Goal: Register for event/course

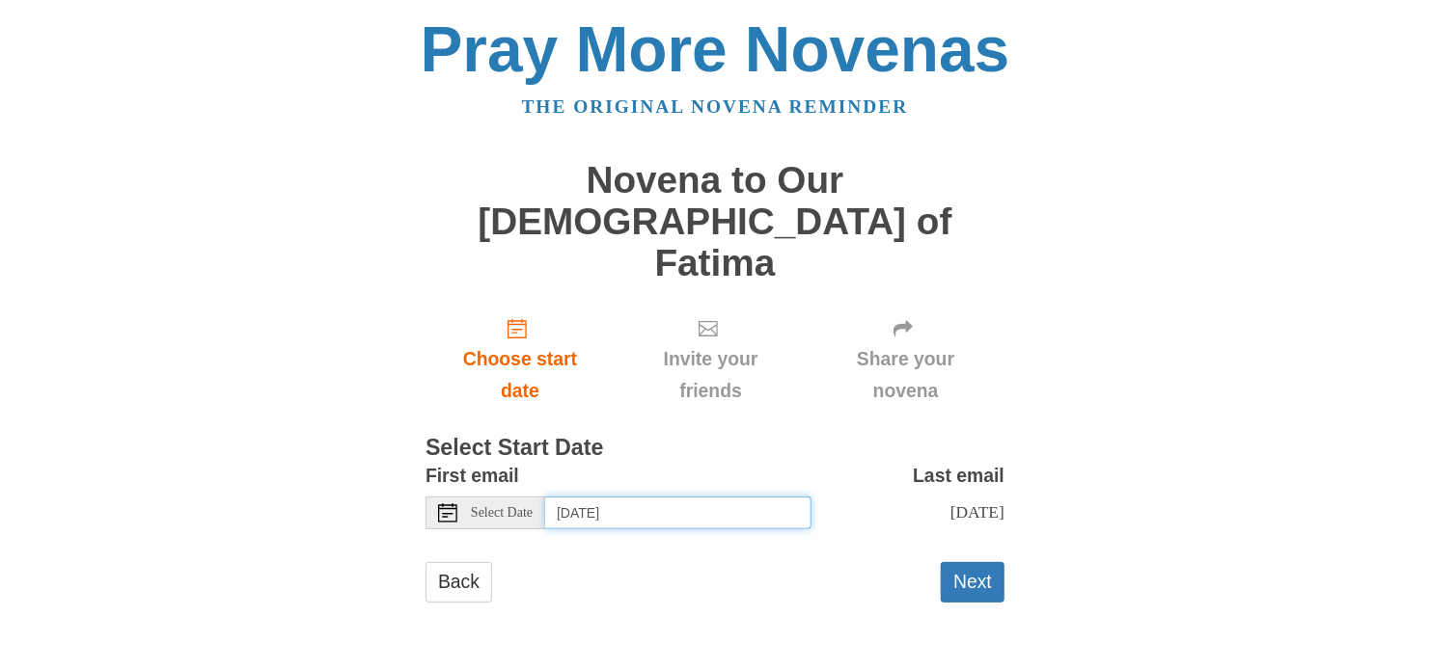
click at [711, 497] on input "Monday, October 6th" at bounding box center [678, 513] width 266 height 33
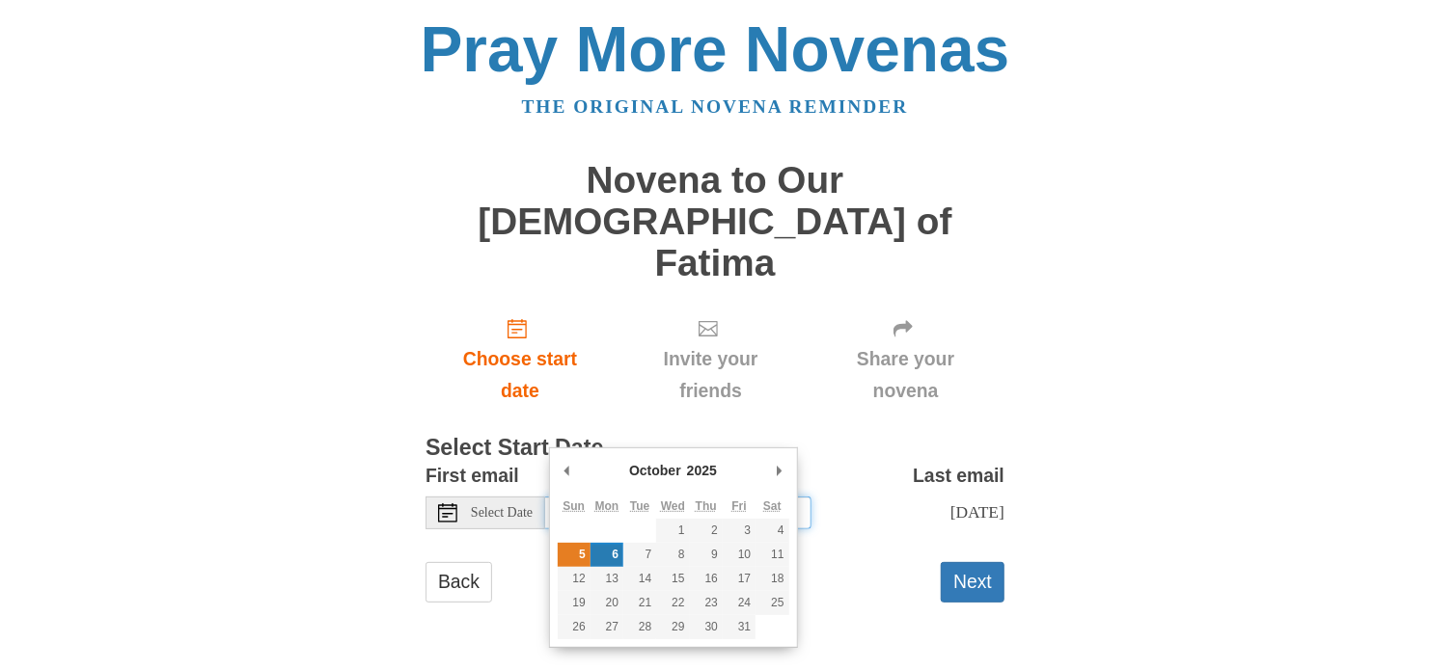
type input "Sunday, October 5th"
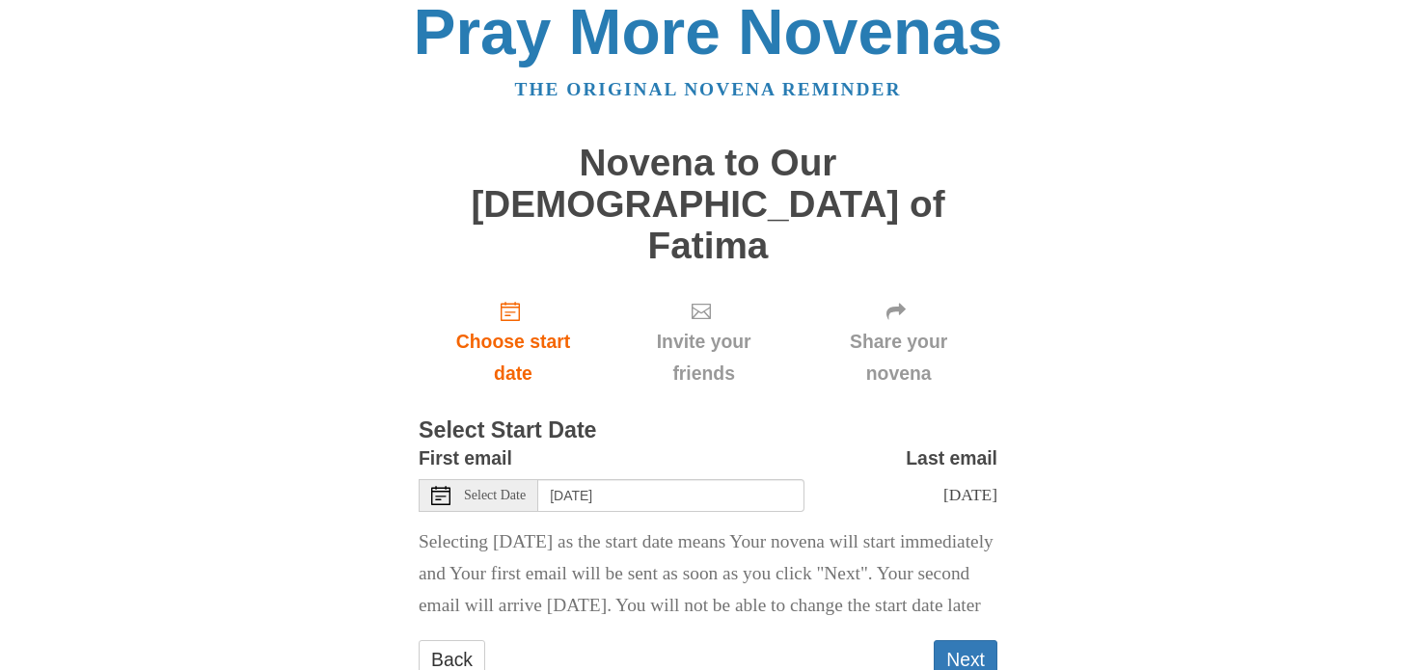
scroll to position [32, 0]
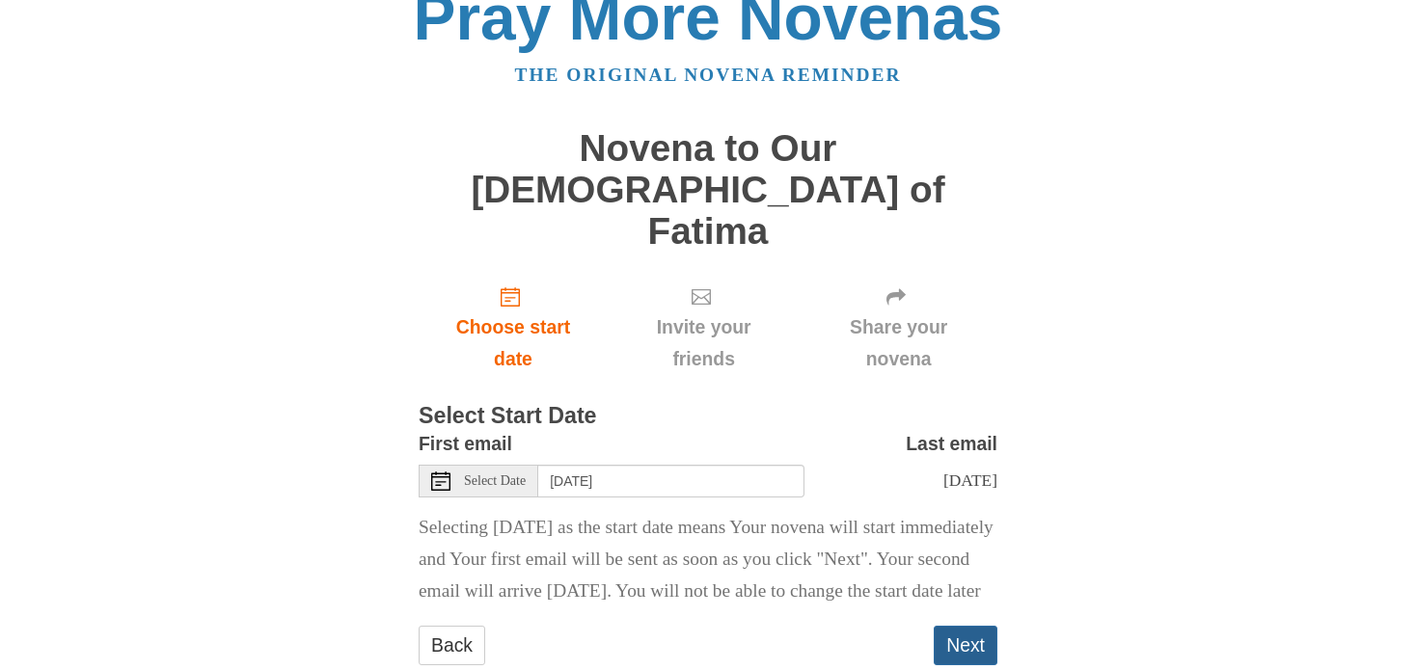
click at [979, 626] on button "Next" at bounding box center [966, 646] width 64 height 40
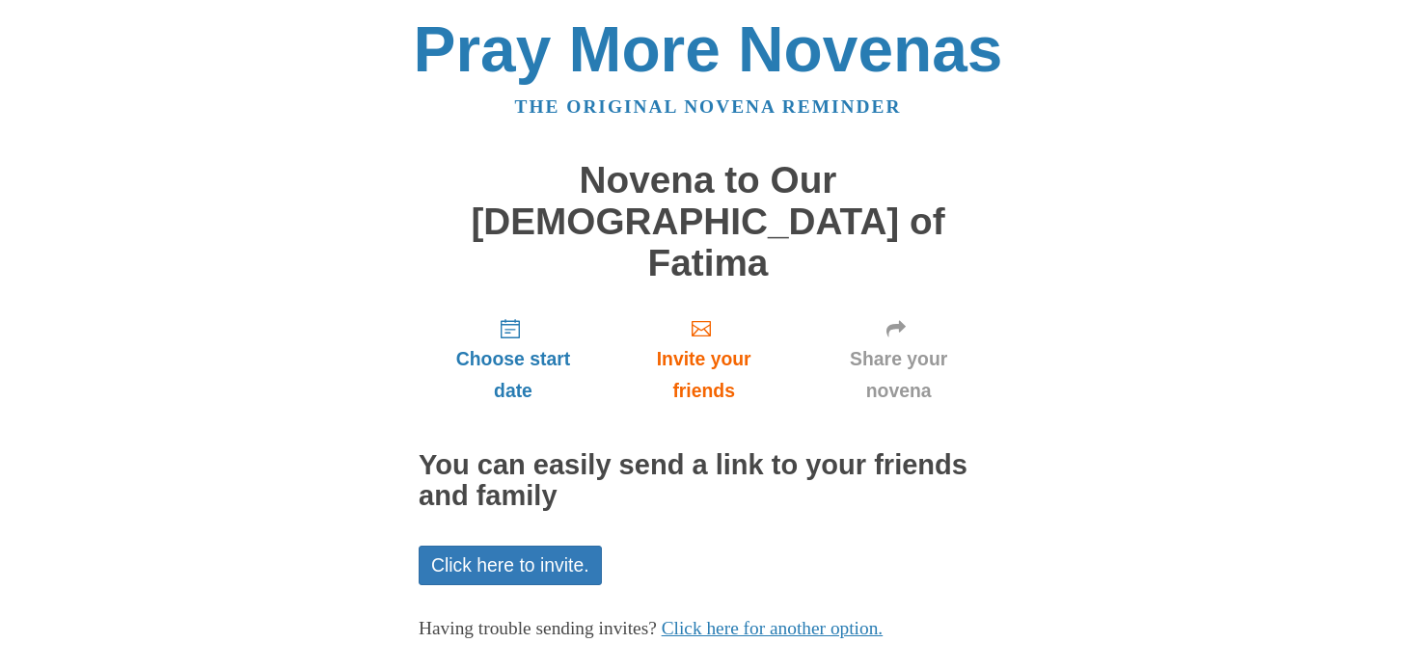
scroll to position [15, 0]
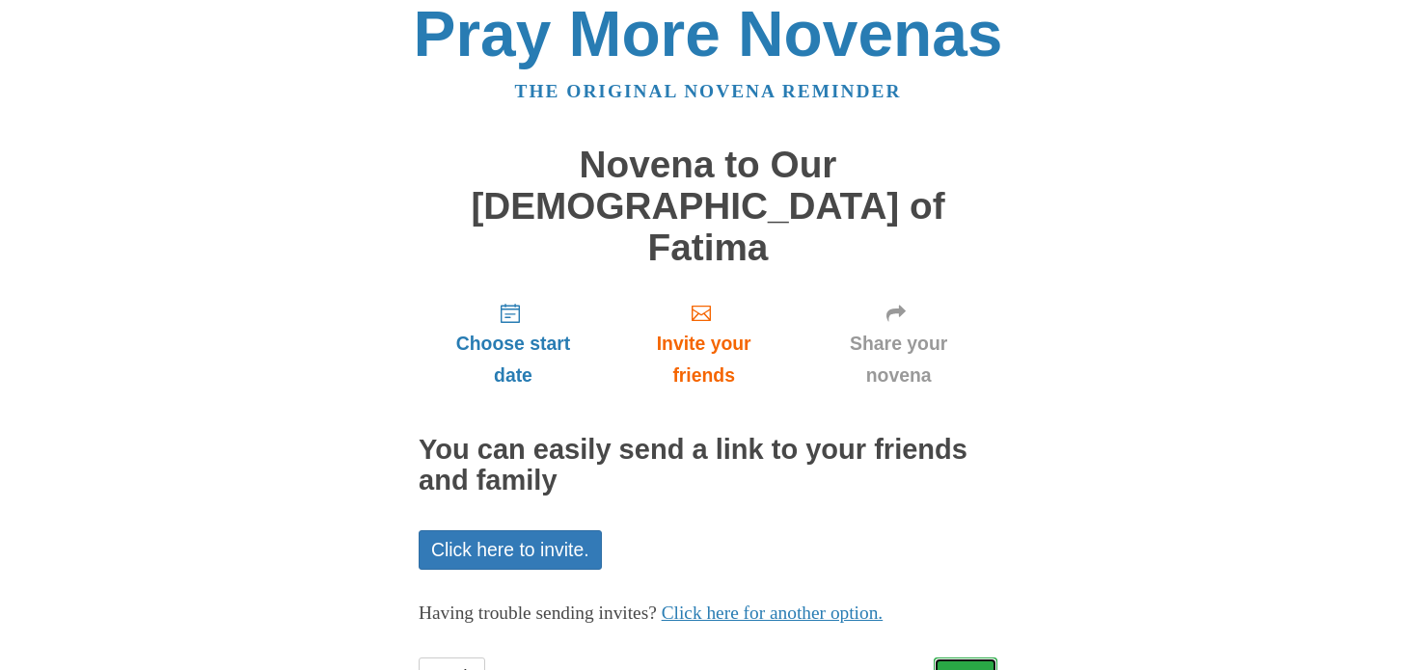
click at [971, 658] on link "Next" at bounding box center [966, 678] width 64 height 40
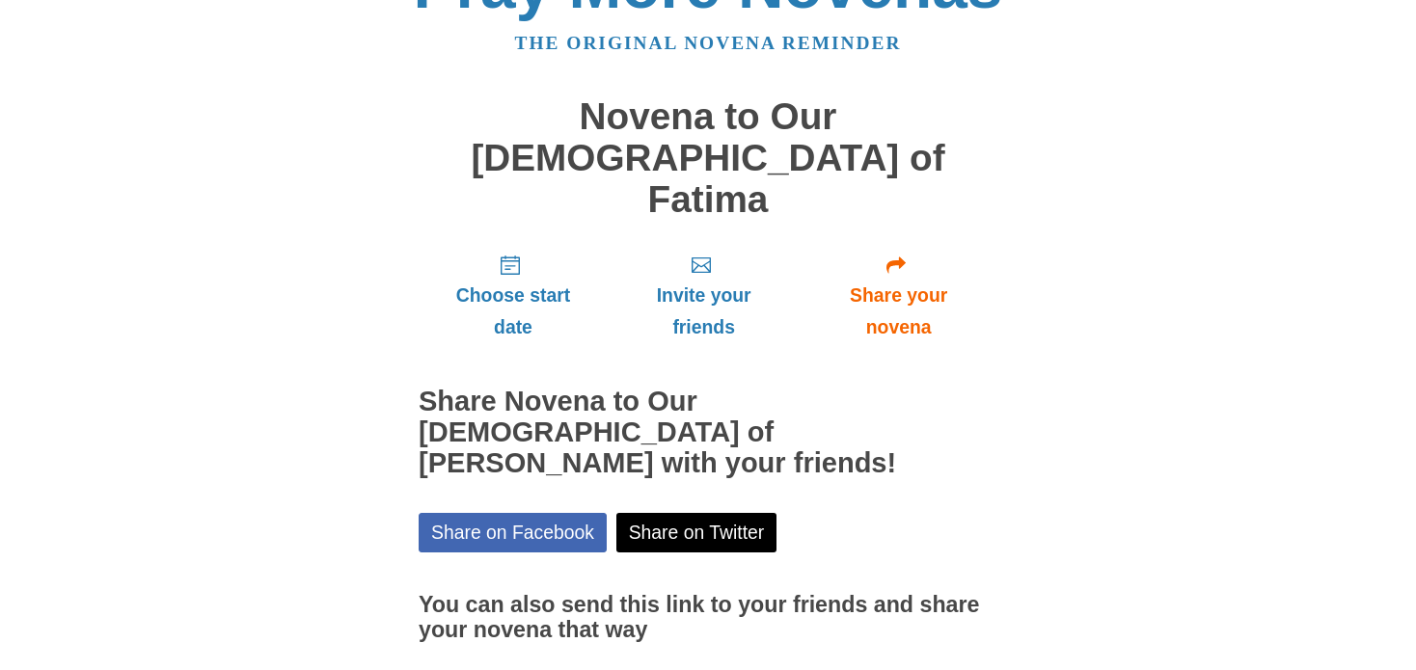
scroll to position [103, 0]
